Goal: Find specific page/section: Find specific page/section

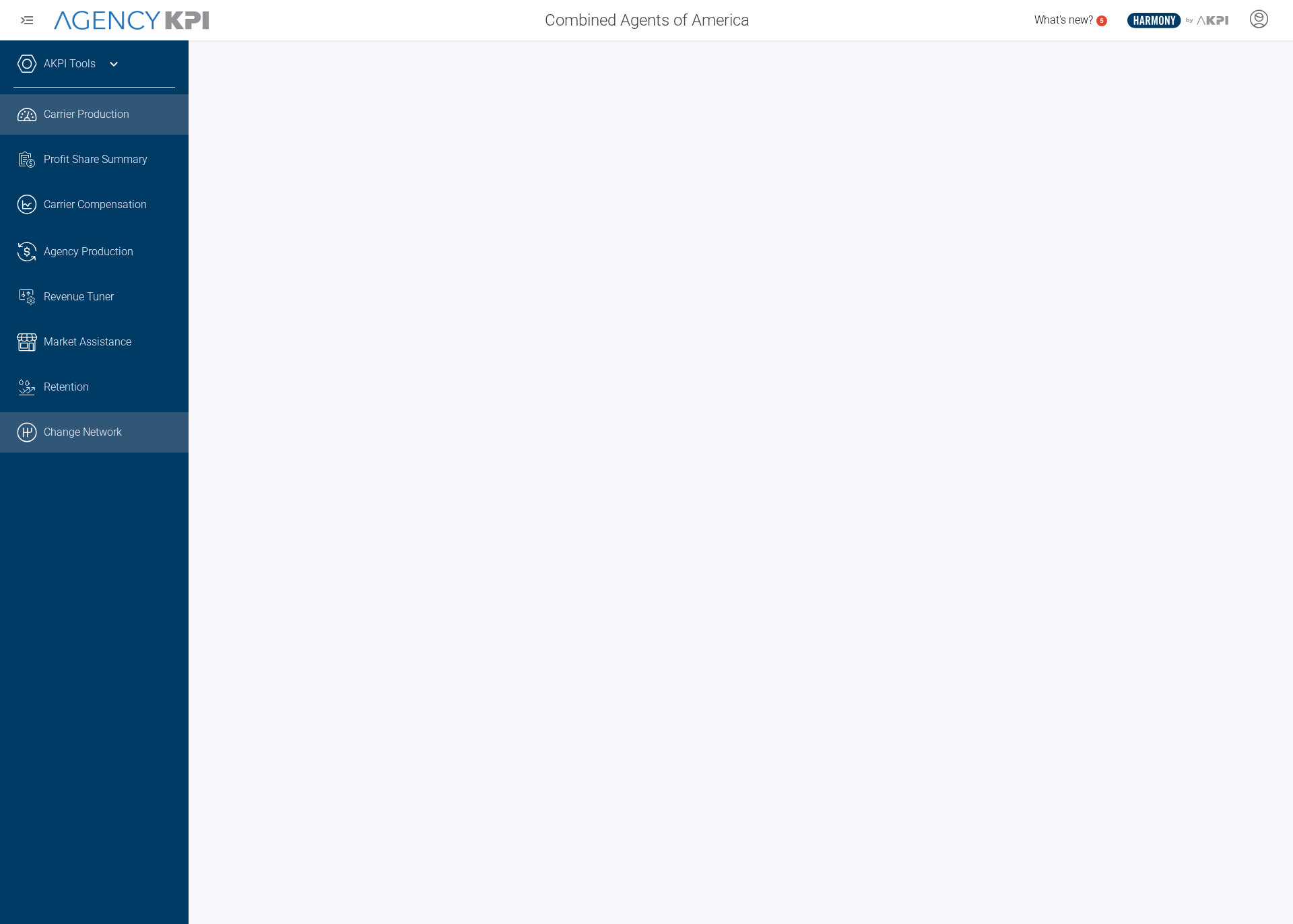
click at [23, 428] on line at bounding box center [23, 433] width 0 height 9
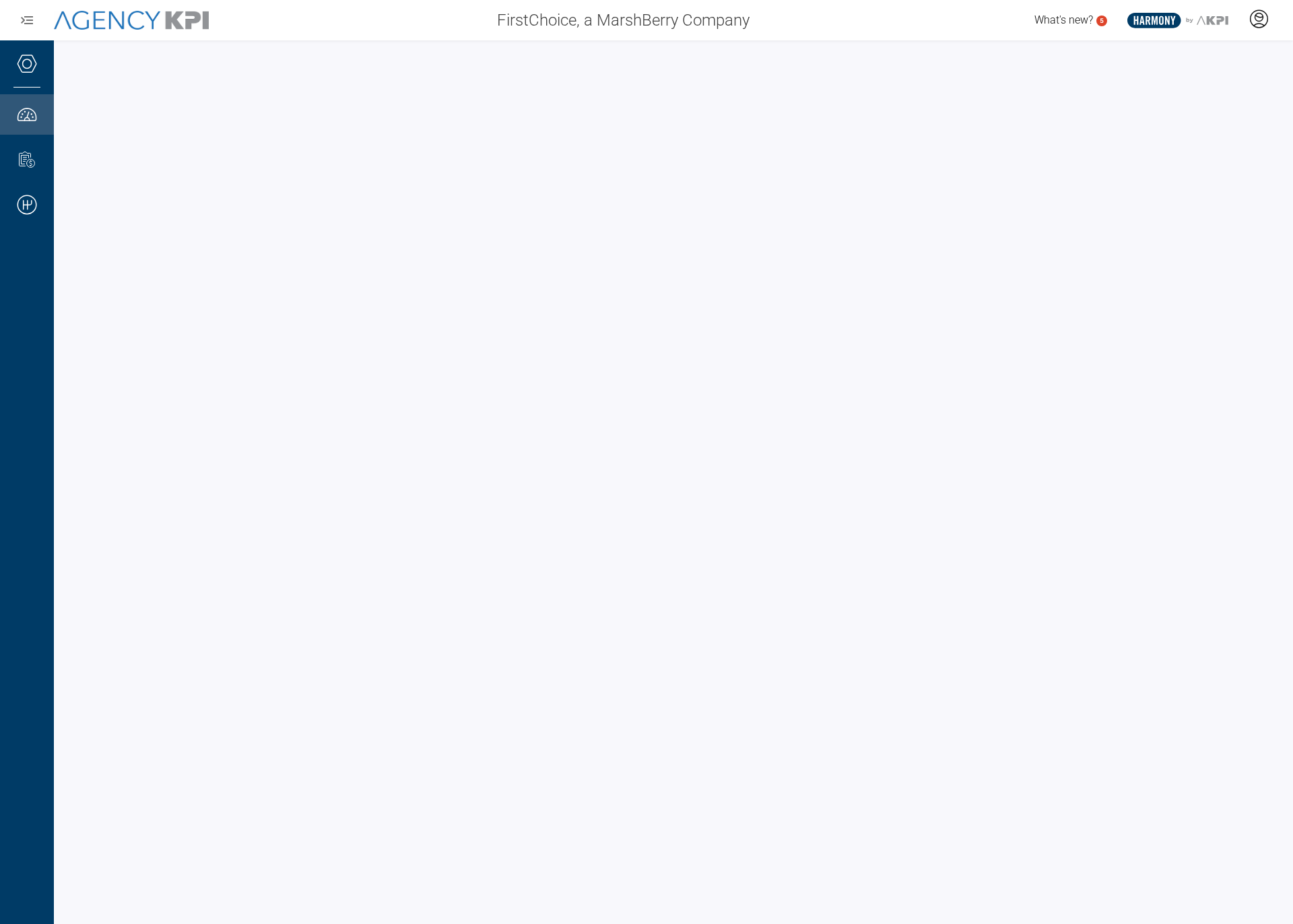
click at [1266, 22] on icon at bounding box center [1259, 19] width 20 height 20
click at [1250, 31] on div at bounding box center [1258, 20] width 33 height 31
click at [1222, 51] on span "Admin Portal" at bounding box center [1193, 56] width 58 height 11
click at [172, 47] on div at bounding box center [673, 481] width 1239 height 883
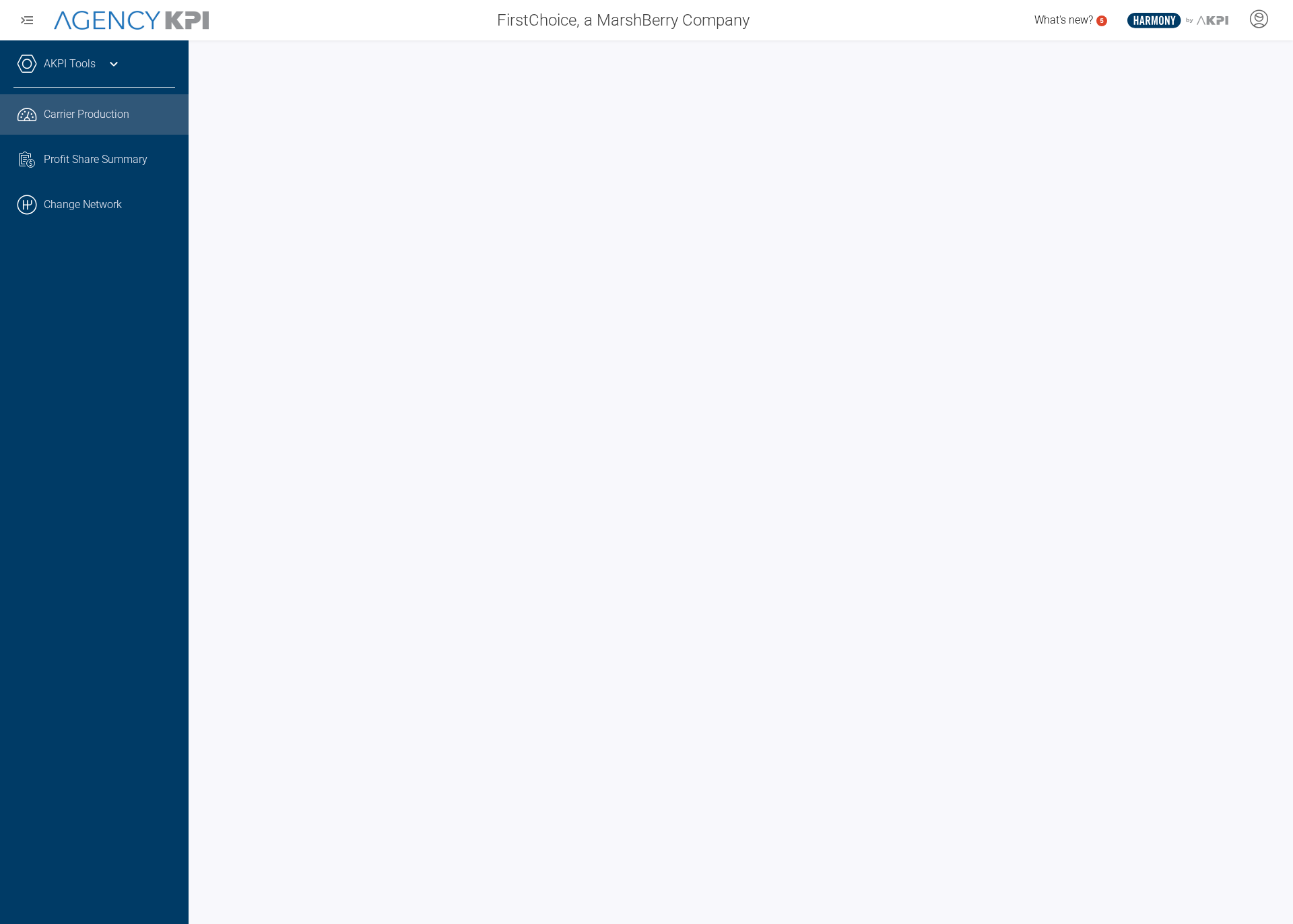
click at [71, 120] on span "Carrier Production" at bounding box center [86, 114] width 85 height 16
